Goal: Task Accomplishment & Management: Manage account settings

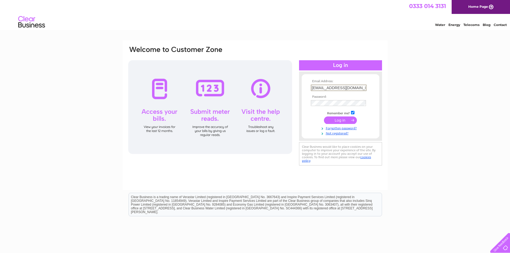
click at [349, 121] on input "submit" at bounding box center [340, 120] width 33 height 7
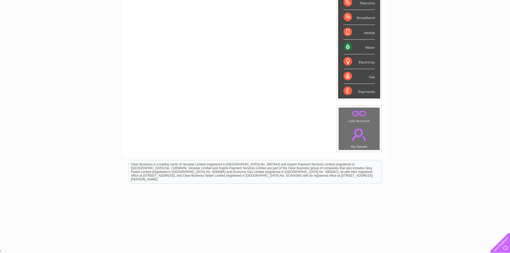
scroll to position [12, 0]
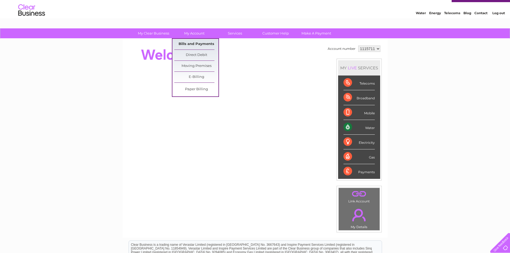
click at [198, 43] on link "Bills and Payments" at bounding box center [196, 44] width 44 height 11
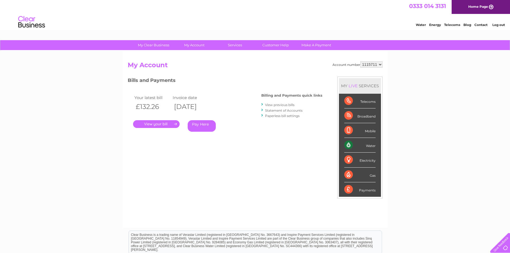
click at [159, 123] on link "." at bounding box center [156, 124] width 47 height 8
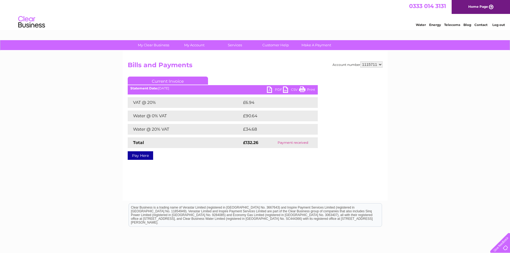
click at [275, 90] on link "PDF" at bounding box center [275, 91] width 16 height 8
click at [497, 25] on link "Log out" at bounding box center [499, 25] width 13 height 4
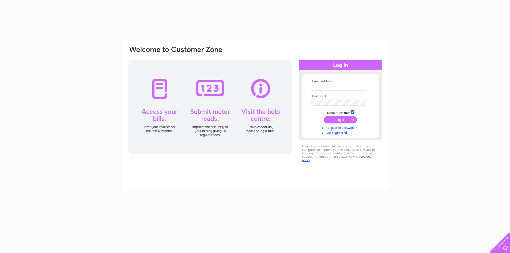
type input "info@cmelectricalgates.co.uk"
